Goal: Information Seeking & Learning: Learn about a topic

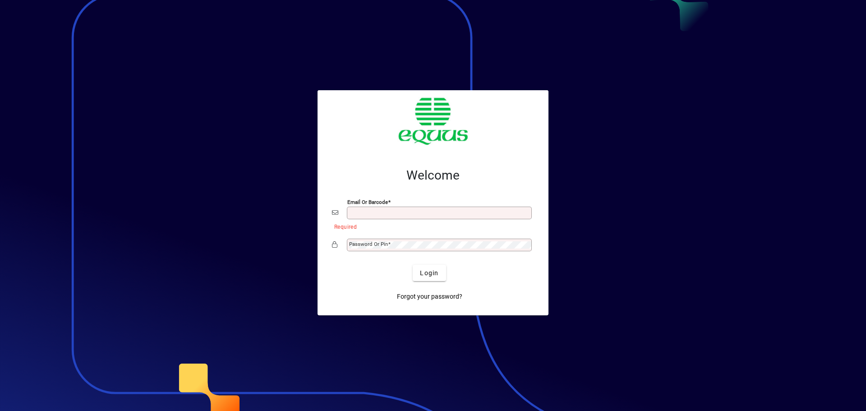
click at [360, 213] on input "Email or Barcode" at bounding box center [440, 212] width 182 height 7
type input "**********"
click at [381, 245] on mat-label "Password or Pin" at bounding box center [368, 244] width 39 height 6
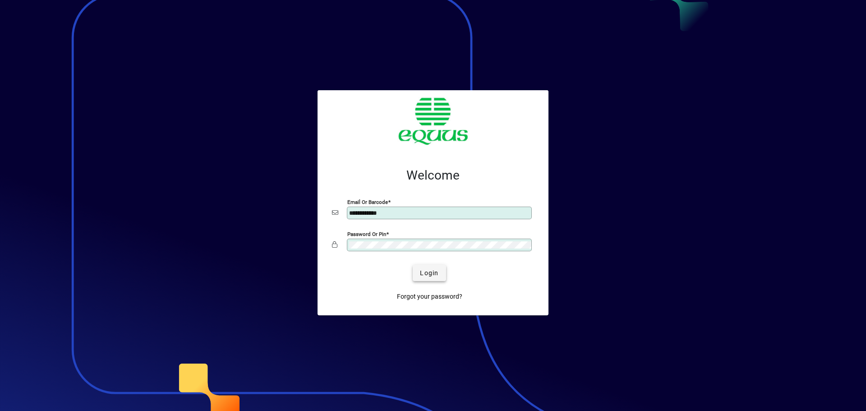
click at [431, 275] on span "Login" at bounding box center [429, 272] width 18 height 9
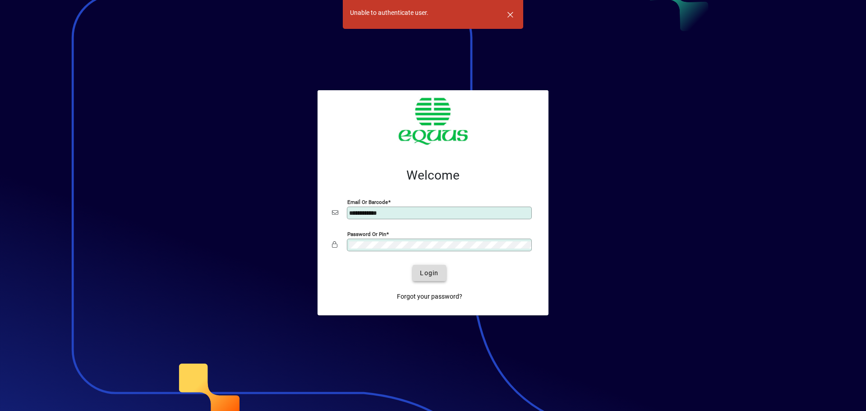
click at [433, 275] on span "Login" at bounding box center [429, 272] width 18 height 9
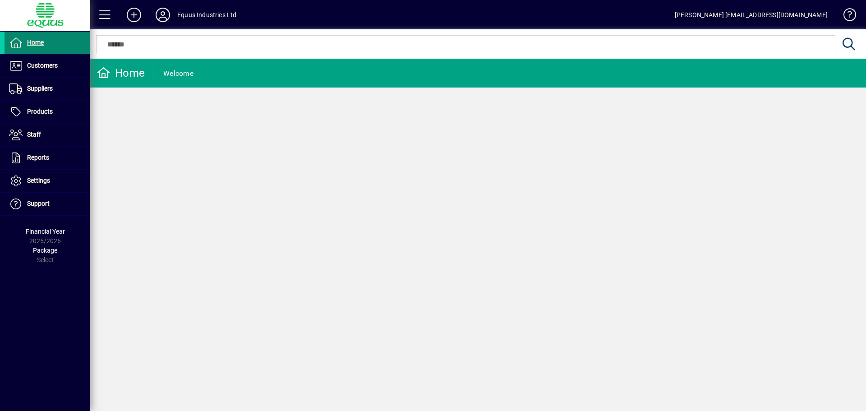
click at [46, 43] on span at bounding box center [48, 43] width 86 height 22
click at [36, 114] on span "Products" at bounding box center [40, 111] width 26 height 7
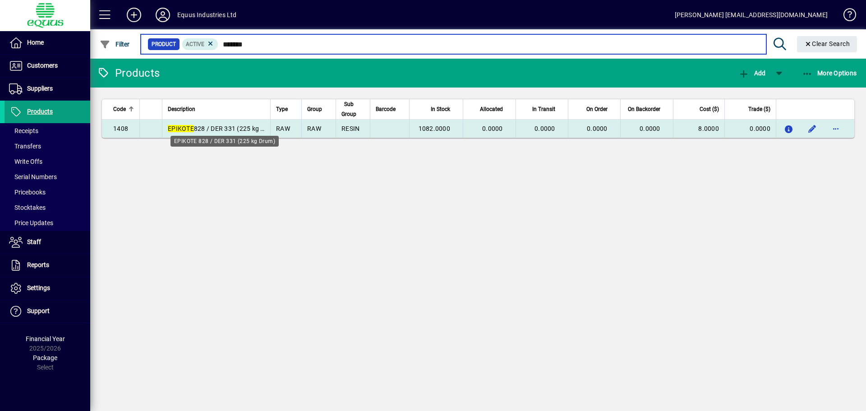
type input "*******"
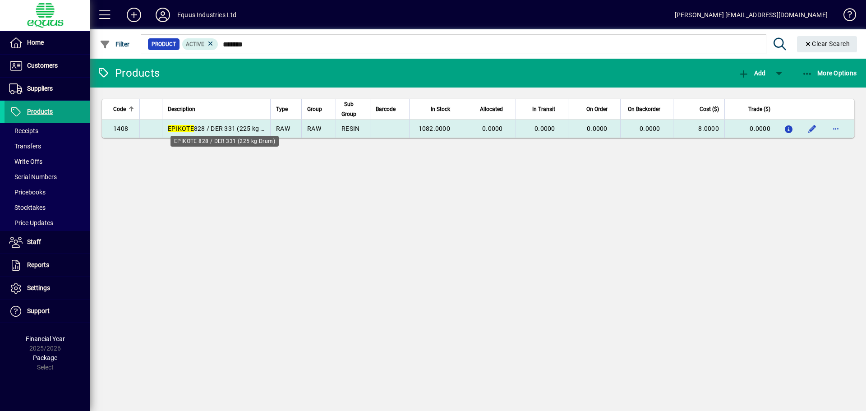
click at [236, 131] on span "EPIKOTE 828 / DER 331 (225 kg Drum)" at bounding box center [223, 128] width 111 height 7
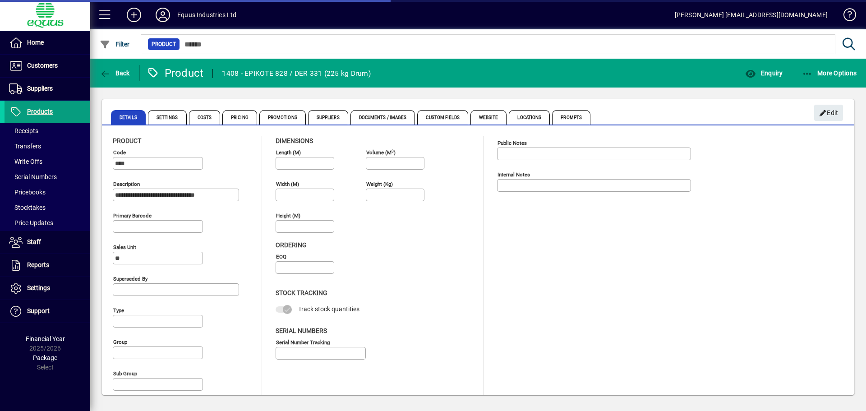
type input "**********"
type input "****"
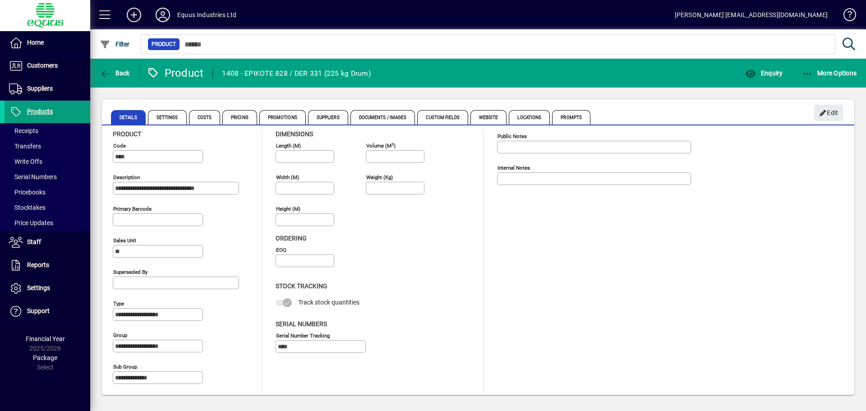
scroll to position [8, 0]
click at [769, 65] on span "button" at bounding box center [764, 73] width 42 height 22
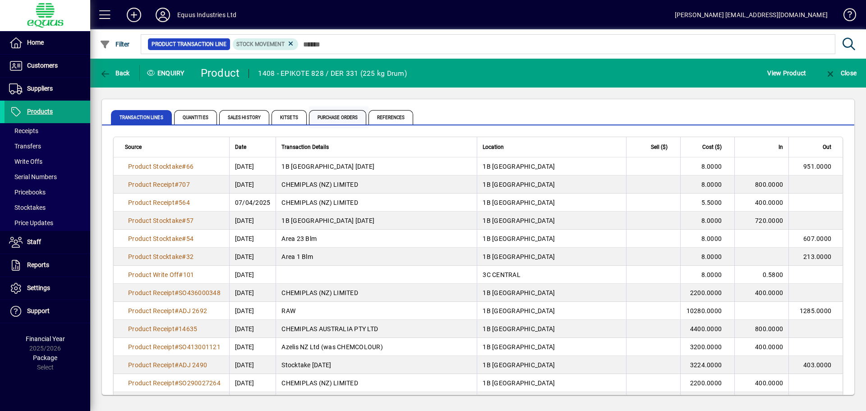
click at [325, 115] on span "Purchase Orders" at bounding box center [338, 117] width 58 height 14
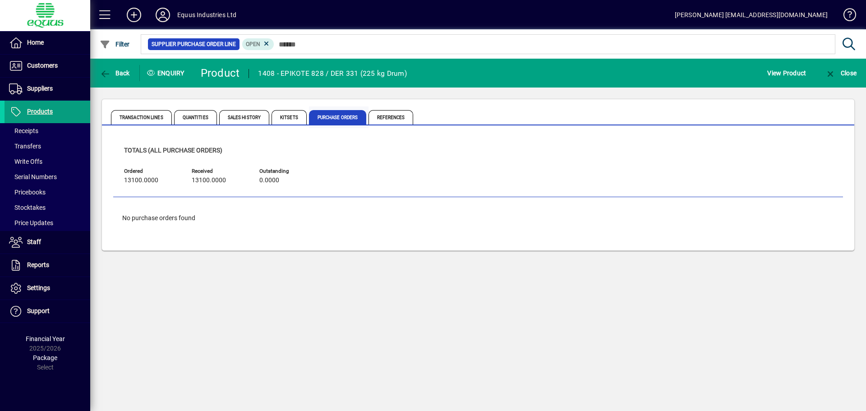
click at [331, 114] on span "Purchase Orders" at bounding box center [338, 117] width 58 height 14
click at [290, 114] on span "Kitsets" at bounding box center [288, 117] width 35 height 14
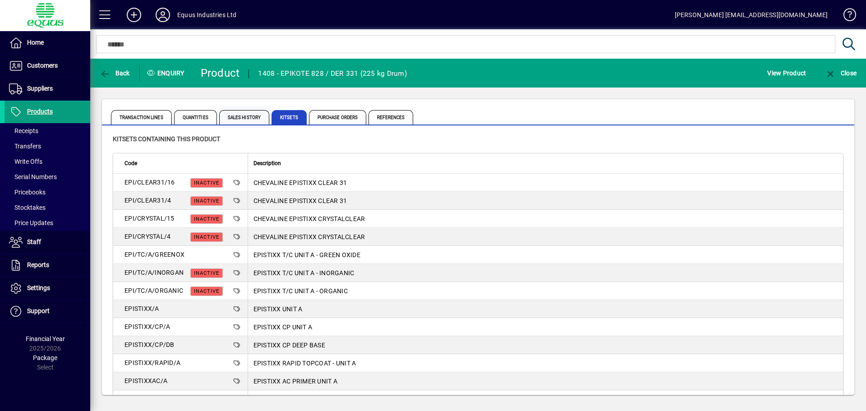
click at [232, 119] on span "Sales History" at bounding box center [244, 117] width 50 height 14
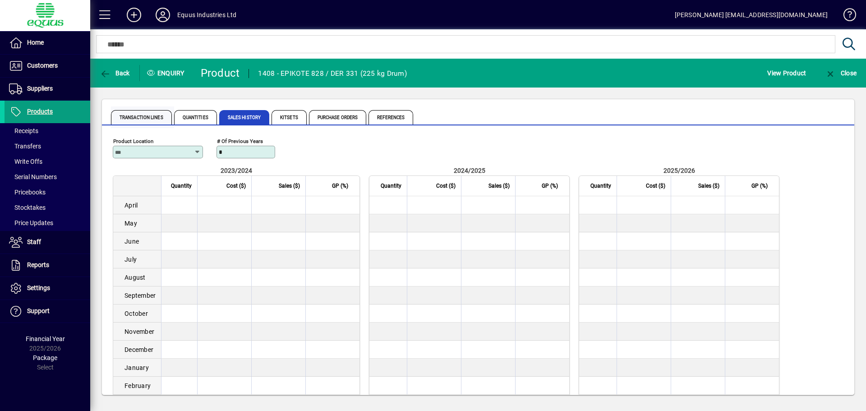
click at [148, 114] on span "Transaction Lines" at bounding box center [141, 117] width 61 height 14
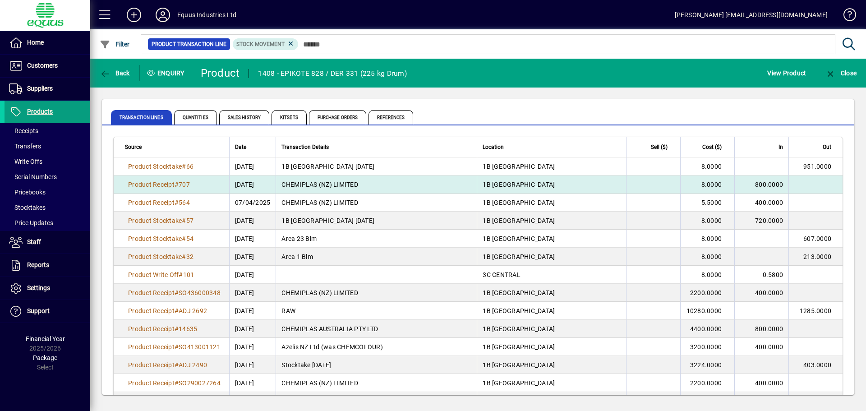
click at [322, 186] on td "CHEMIPLAS (NZ) LIMITED" at bounding box center [375, 184] width 201 height 18
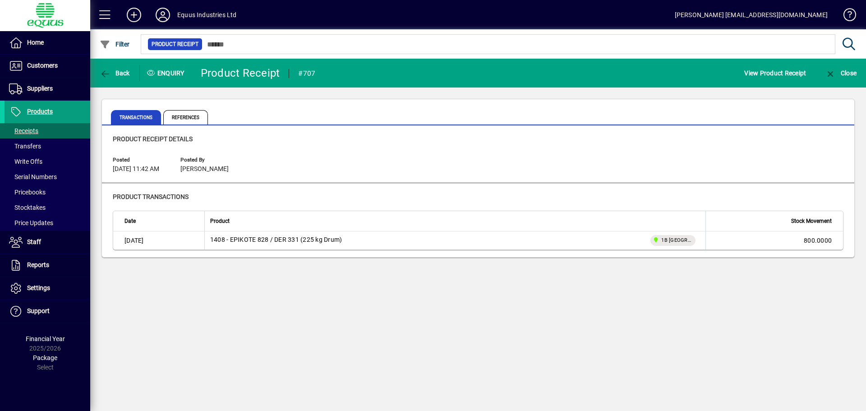
click at [334, 241] on div "1408 - EPIKOTE 828 / DER 331 (225 kg Drum)" at bounding box center [276, 240] width 132 height 11
click at [116, 63] on span "button" at bounding box center [114, 73] width 35 height 22
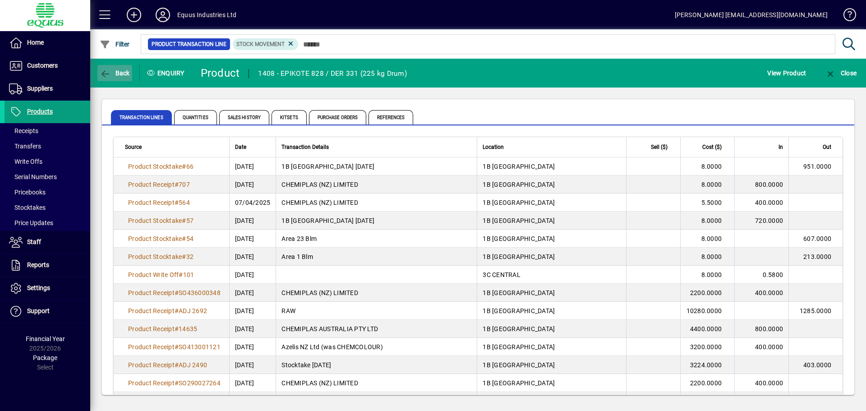
click at [123, 73] on span "Back" at bounding box center [115, 72] width 30 height 7
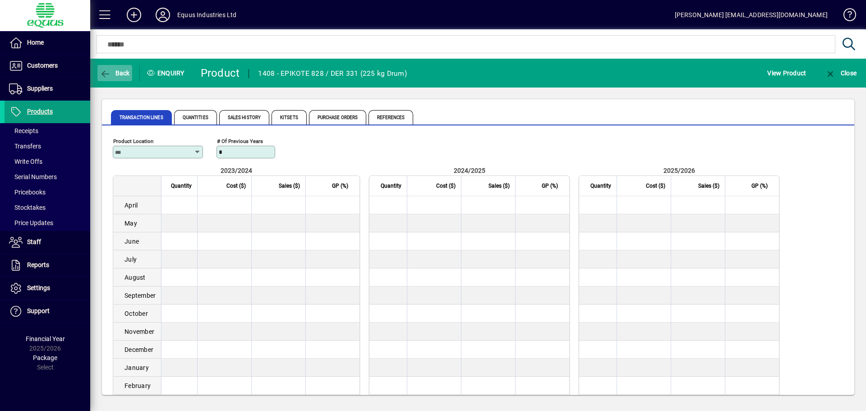
click at [118, 71] on span "Back" at bounding box center [115, 72] width 30 height 7
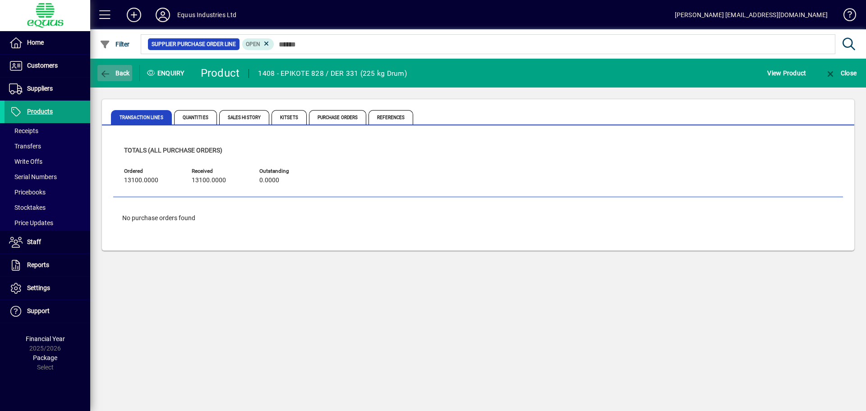
click at [118, 71] on span "Back" at bounding box center [115, 72] width 30 height 7
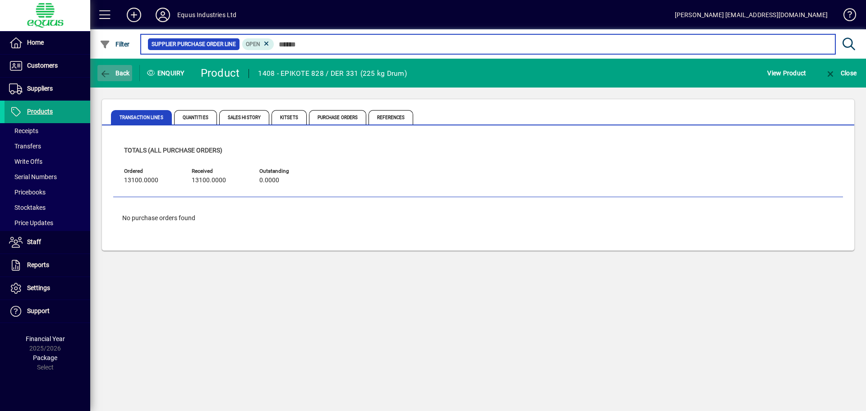
type input "*******"
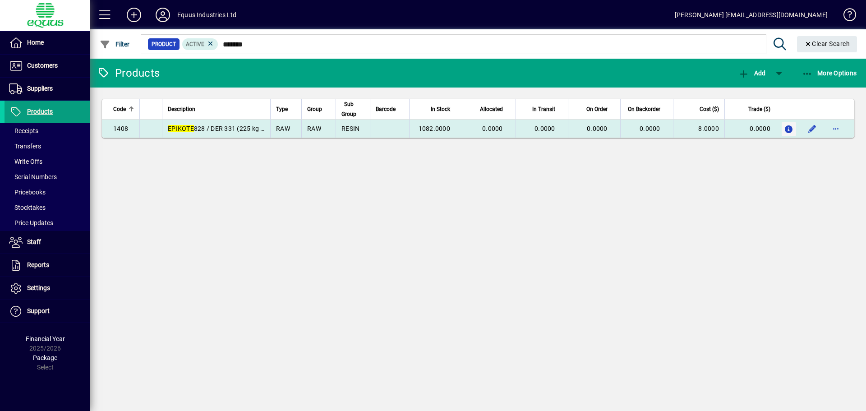
click at [788, 128] on icon "button" at bounding box center [788, 130] width 9 height 8
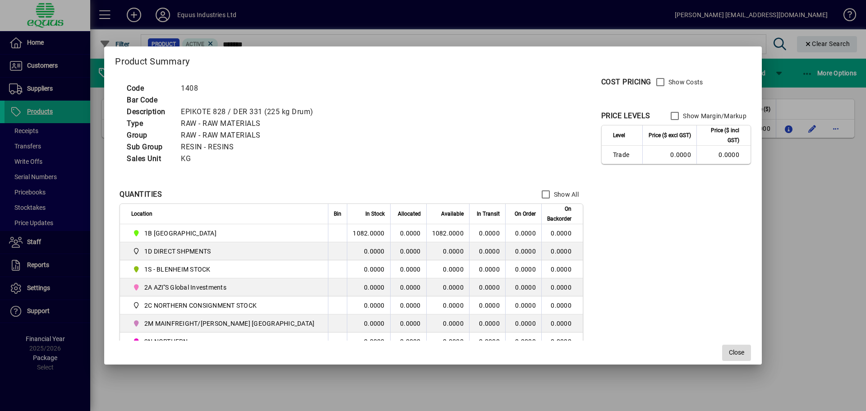
click at [729, 354] on span "Close" at bounding box center [736, 352] width 15 height 9
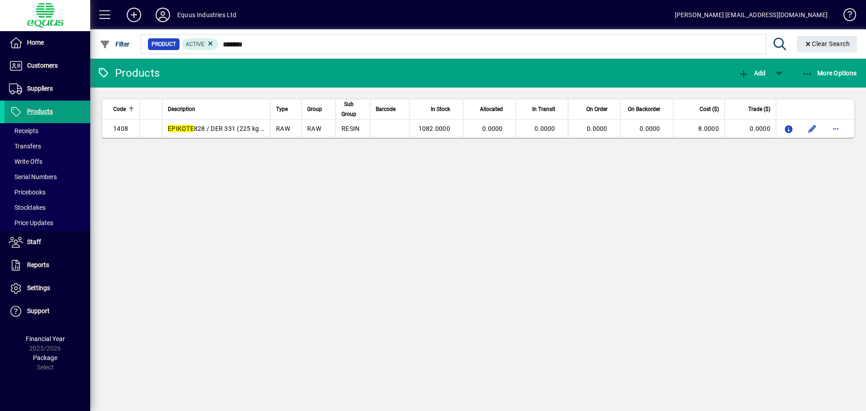
click at [413, 268] on div "Products Add More Options Code Description Type Group Sub Group Barcode In Stoc…" at bounding box center [477, 235] width 775 height 352
click at [50, 111] on span "Products" at bounding box center [40, 111] width 26 height 7
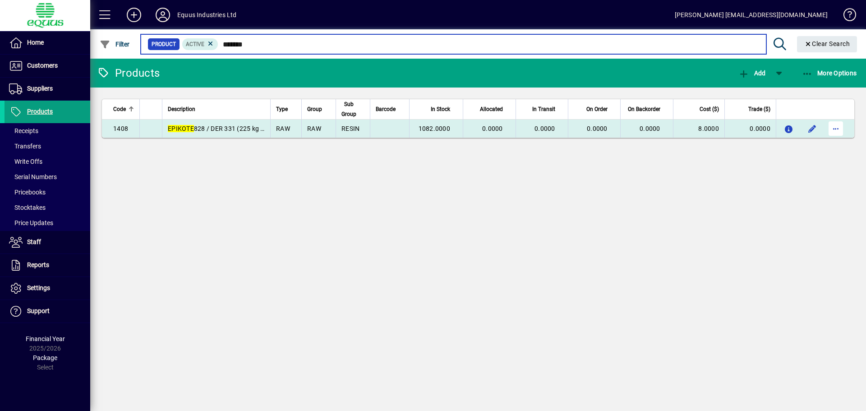
type input "*******"
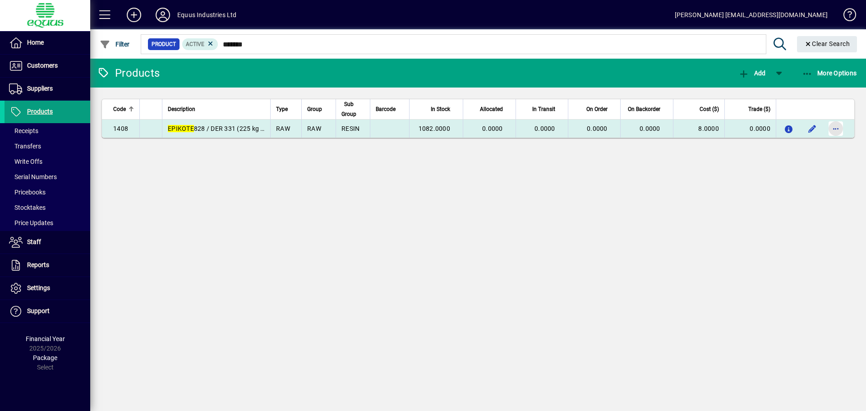
click at [833, 127] on span "button" at bounding box center [836, 129] width 22 height 22
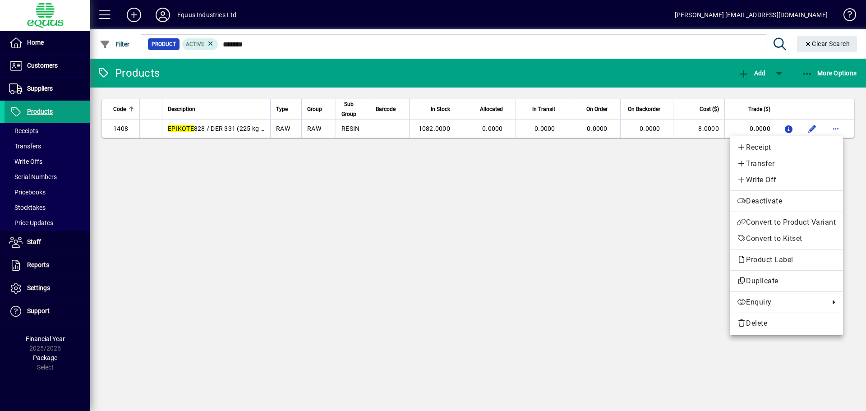
click at [511, 176] on div at bounding box center [433, 205] width 866 height 411
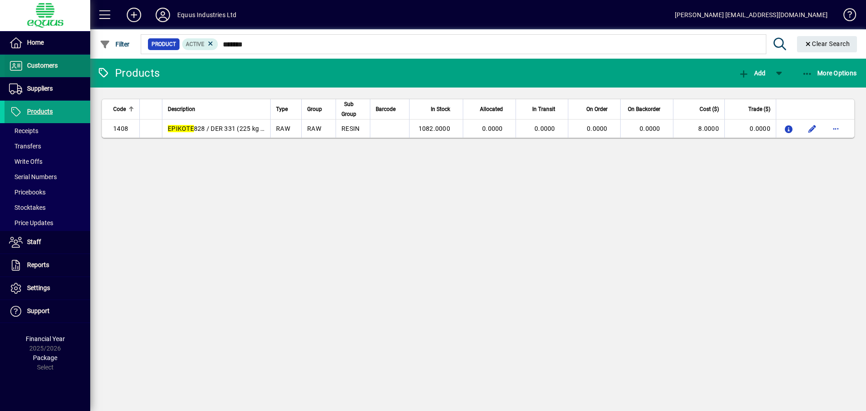
click at [41, 67] on span "Customers" at bounding box center [42, 65] width 31 height 7
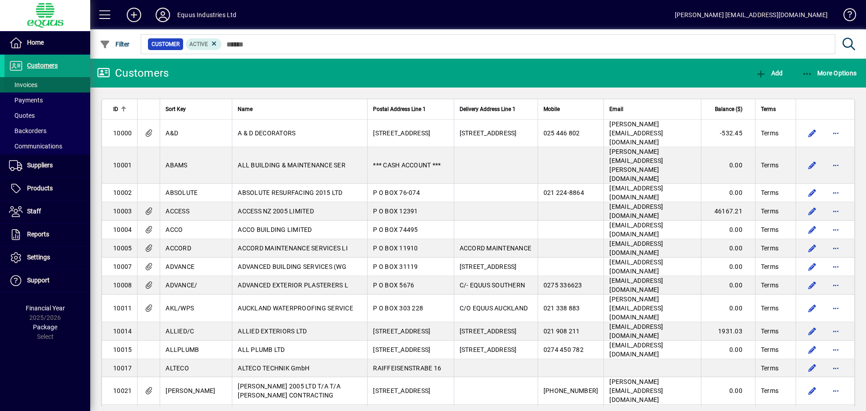
click at [33, 89] on span "Invoices" at bounding box center [21, 84] width 33 height 9
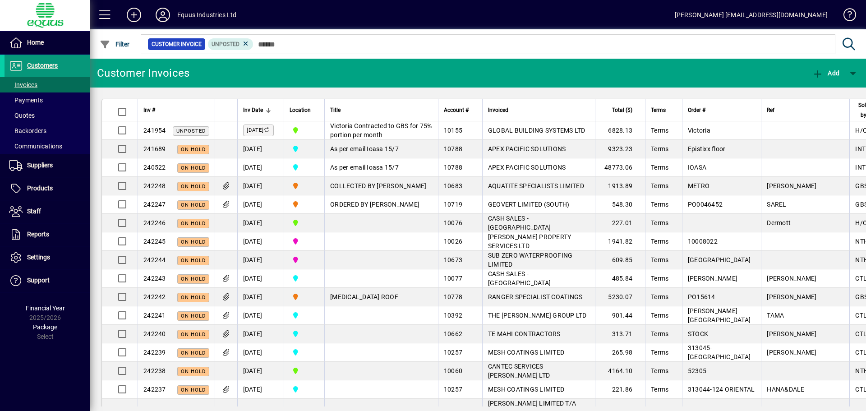
click at [35, 62] on span "Customers" at bounding box center [42, 65] width 31 height 7
